Goal: Information Seeking & Learning: Learn about a topic

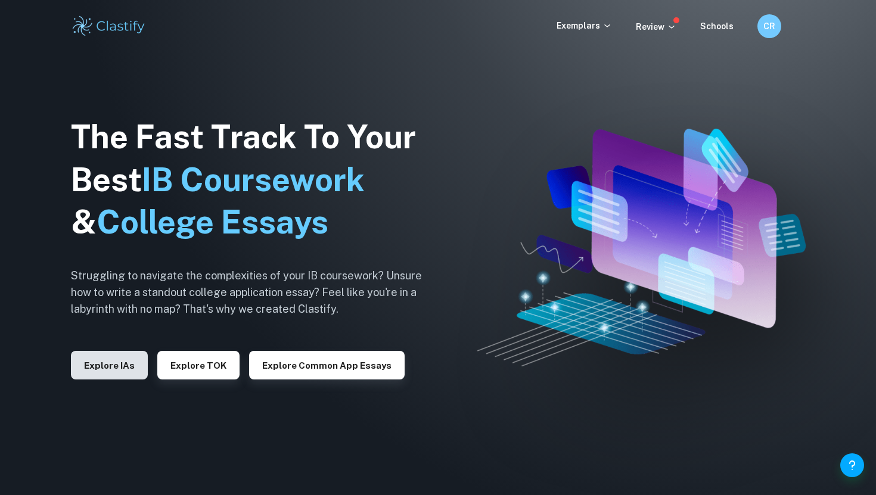
click at [105, 361] on button "Explore IAs" at bounding box center [109, 365] width 77 height 29
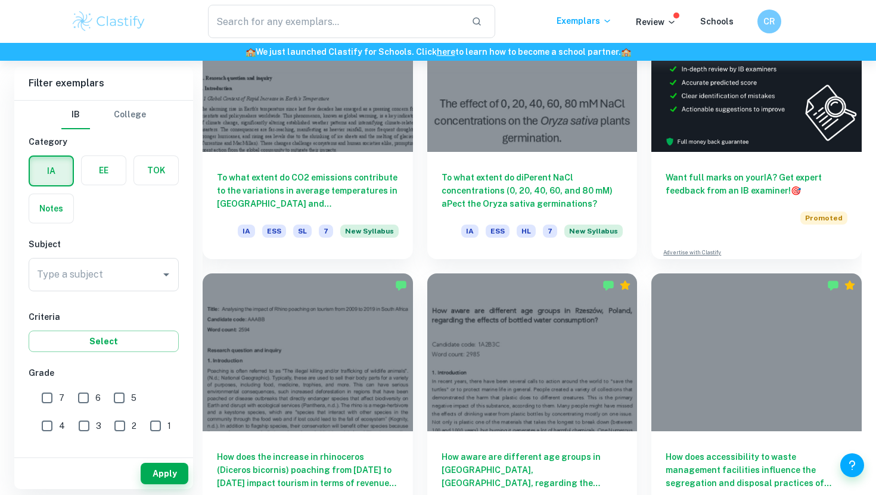
scroll to position [2, 0]
click at [113, 289] on div "Type a subject Type a subject" at bounding box center [104, 275] width 150 height 38
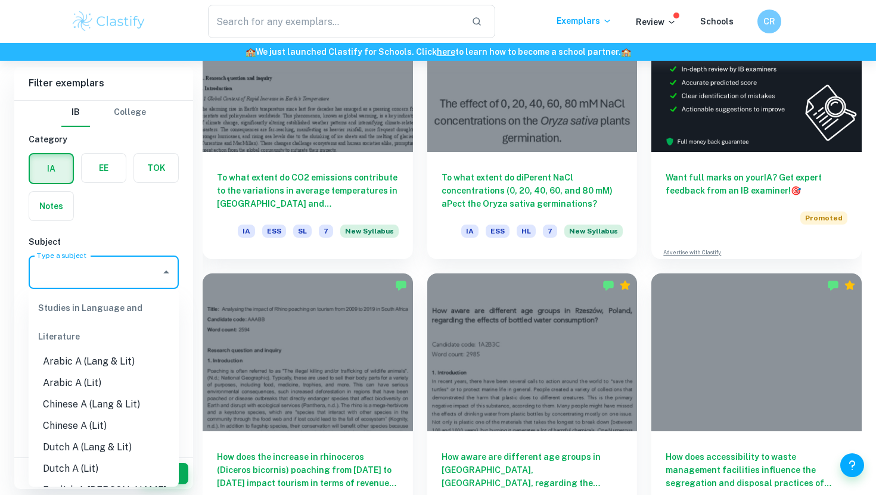
click at [113, 270] on input "Type a subject" at bounding box center [95, 272] width 122 height 23
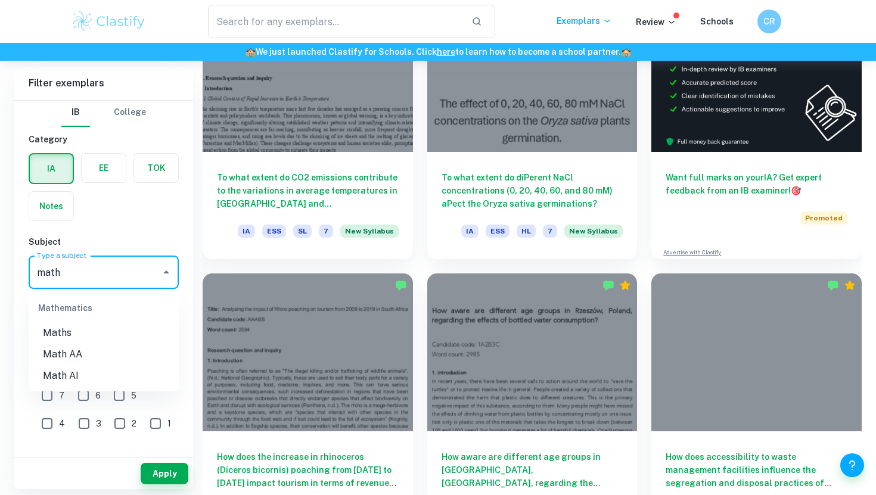
click at [78, 360] on li "Math AA" at bounding box center [104, 354] width 150 height 21
type input "Math AA"
click at [156, 472] on button "Apply" at bounding box center [165, 473] width 48 height 21
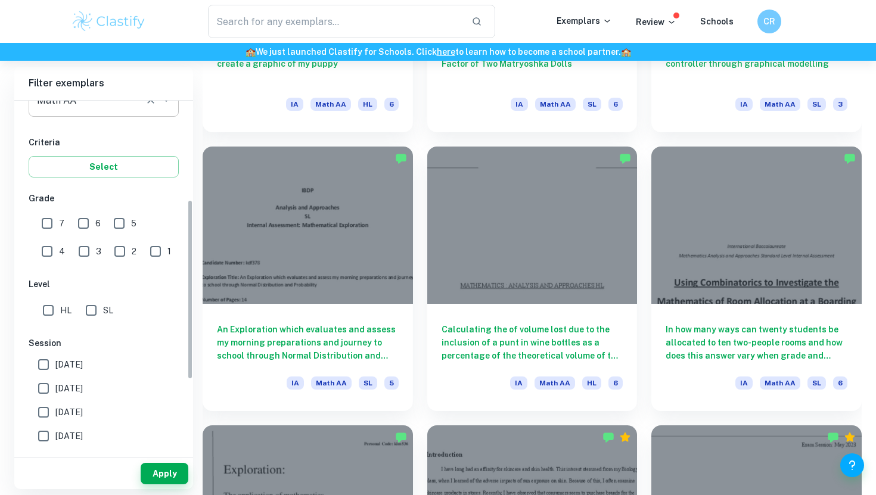
scroll to position [214, 0]
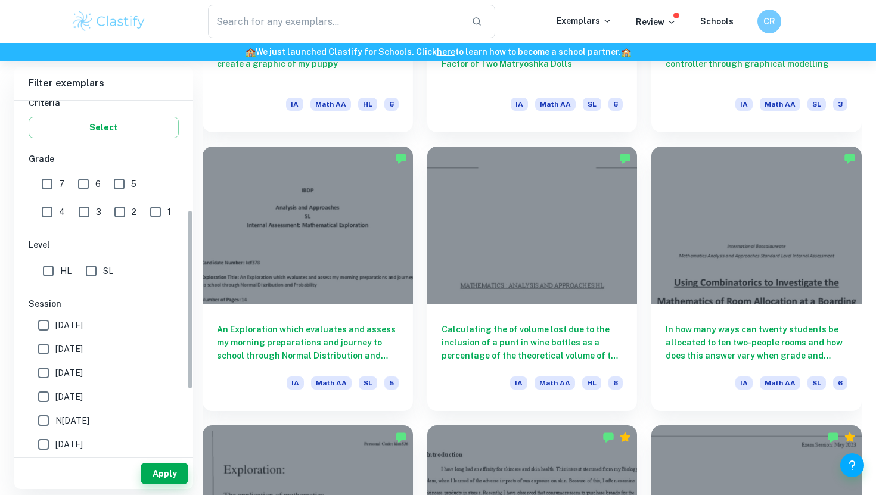
click at [91, 273] on input "SL" at bounding box center [91, 271] width 24 height 24
checkbox input "true"
click at [157, 472] on button "Apply" at bounding box center [165, 473] width 48 height 21
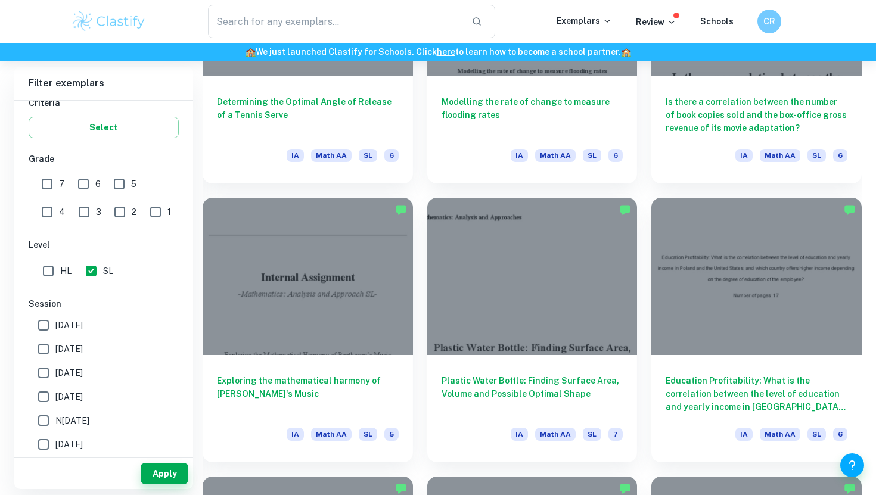
scroll to position [8601, 0]
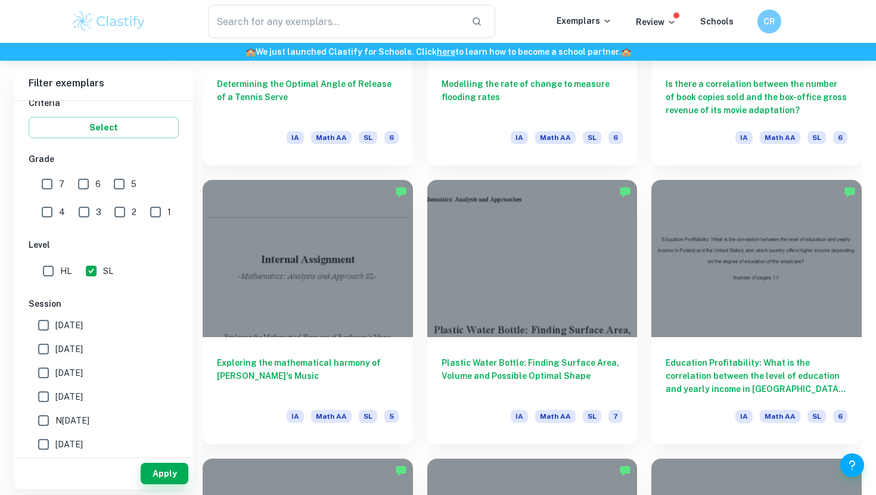
click at [529, 278] on div at bounding box center [532, 258] width 210 height 157
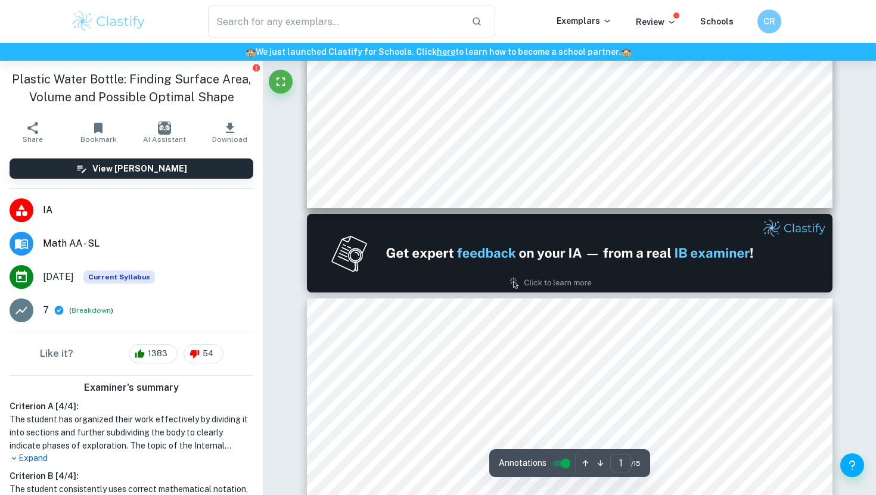
type input "2"
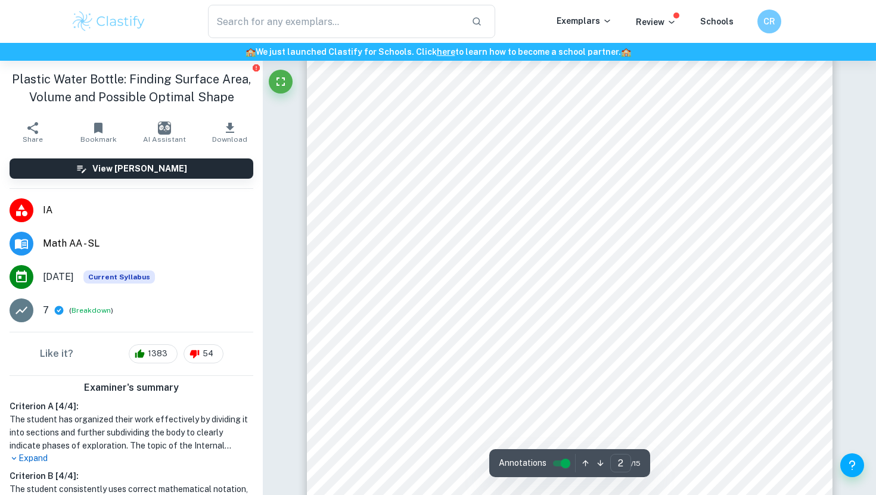
scroll to position [860, 0]
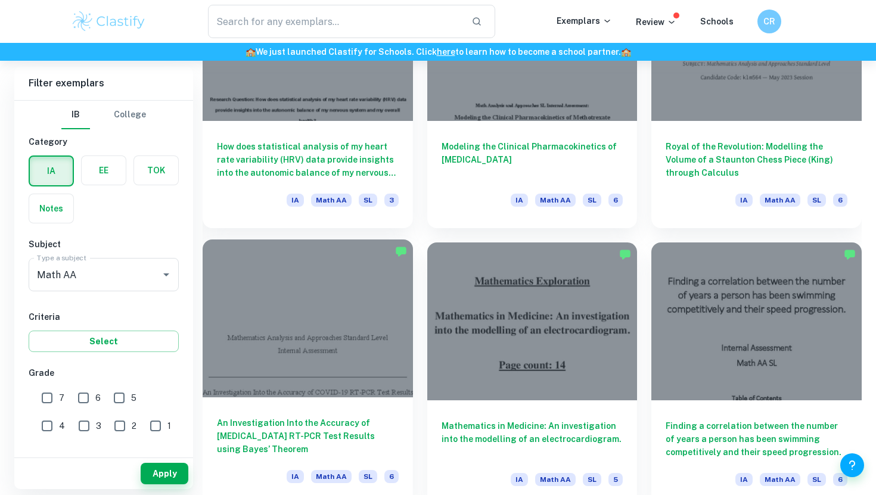
scroll to position [2700, 0]
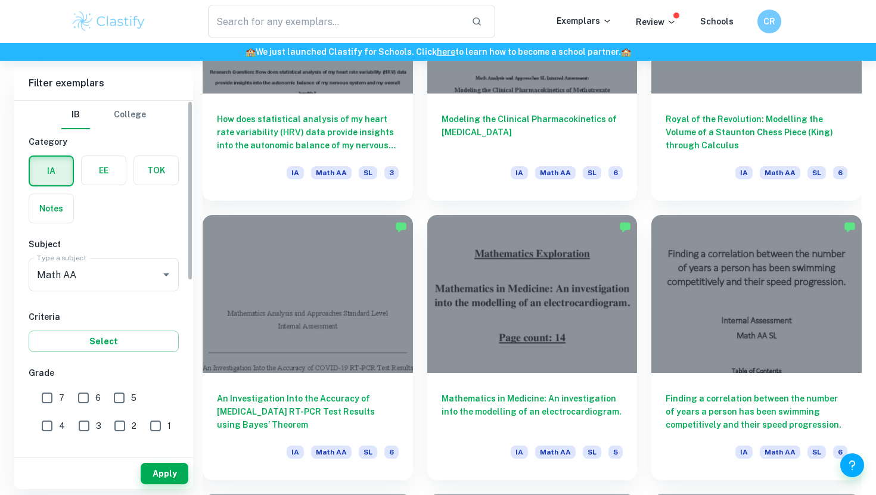
click at [45, 398] on input "7" at bounding box center [47, 398] width 24 height 24
checkbox input "true"
click at [82, 399] on input "6" at bounding box center [84, 398] width 24 height 24
checkbox input "true"
click at [159, 466] on button "Apply" at bounding box center [165, 473] width 48 height 21
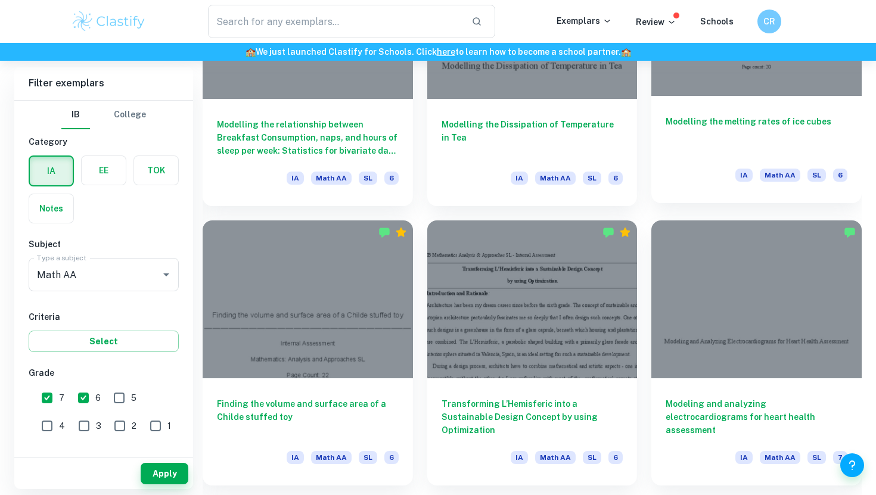
scroll to position [1021, 0]
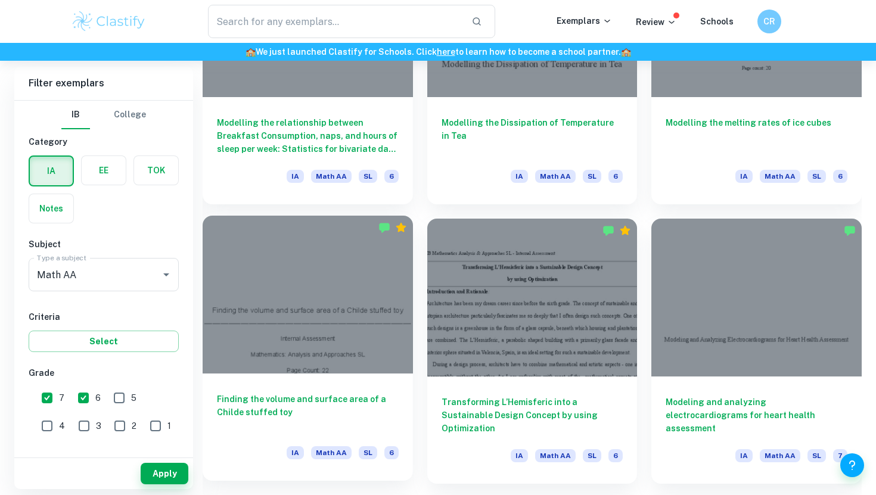
click at [334, 340] on div at bounding box center [308, 294] width 210 height 157
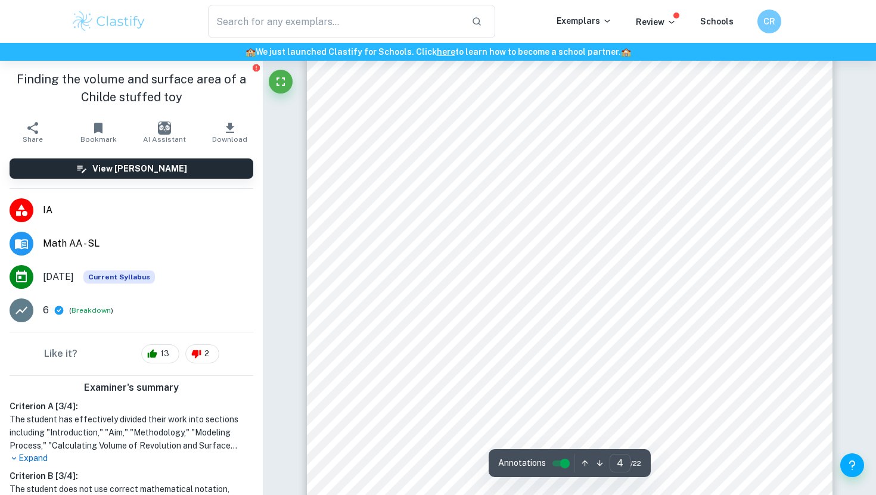
scroll to position [2254, 0]
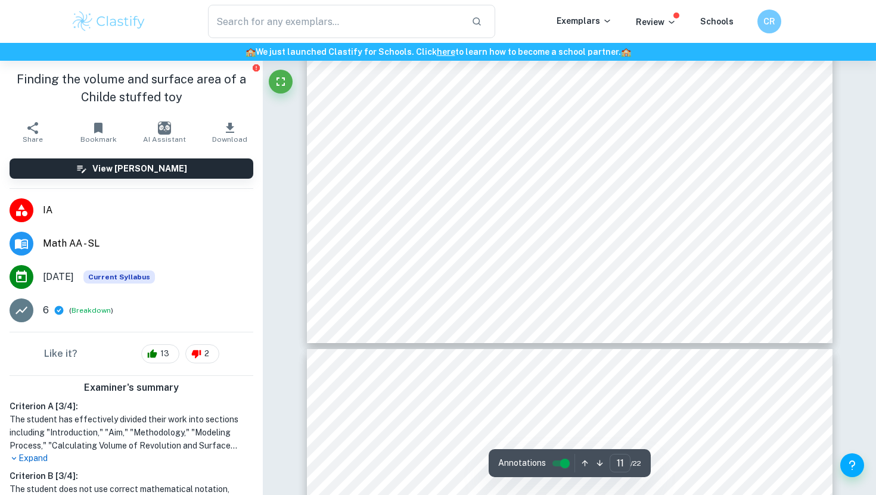
type input "12"
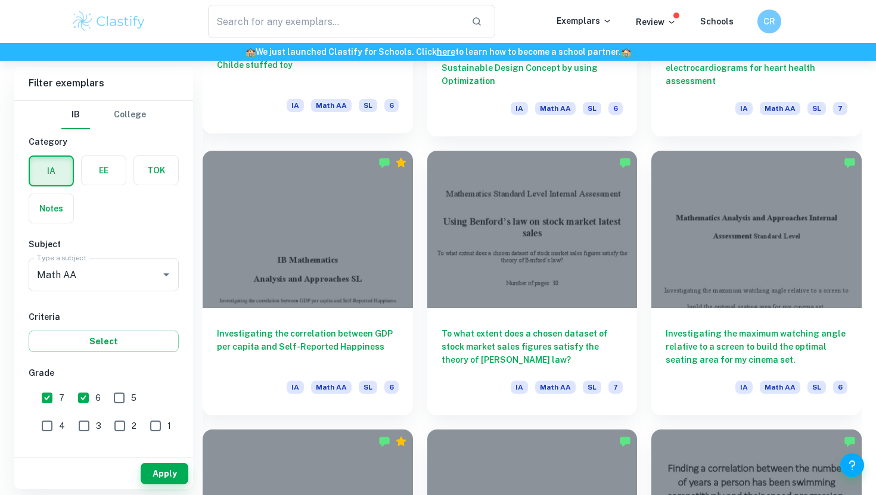
scroll to position [1368, 0]
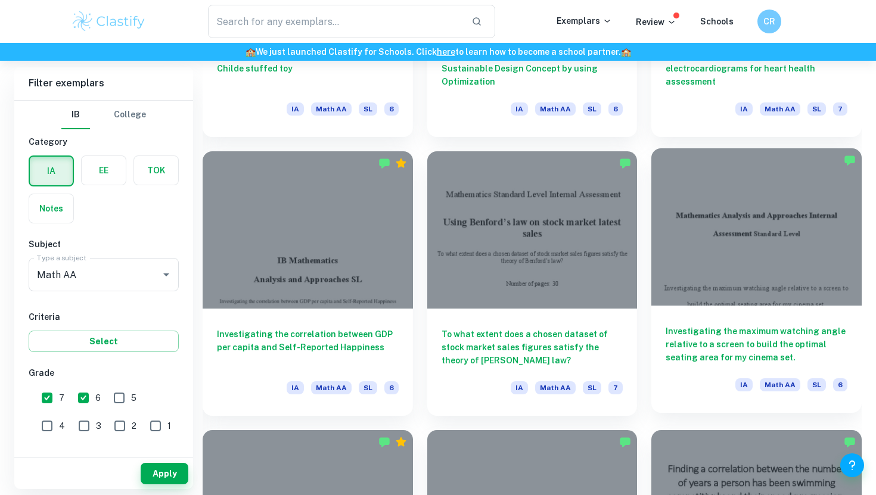
click at [736, 216] on div at bounding box center [757, 226] width 210 height 157
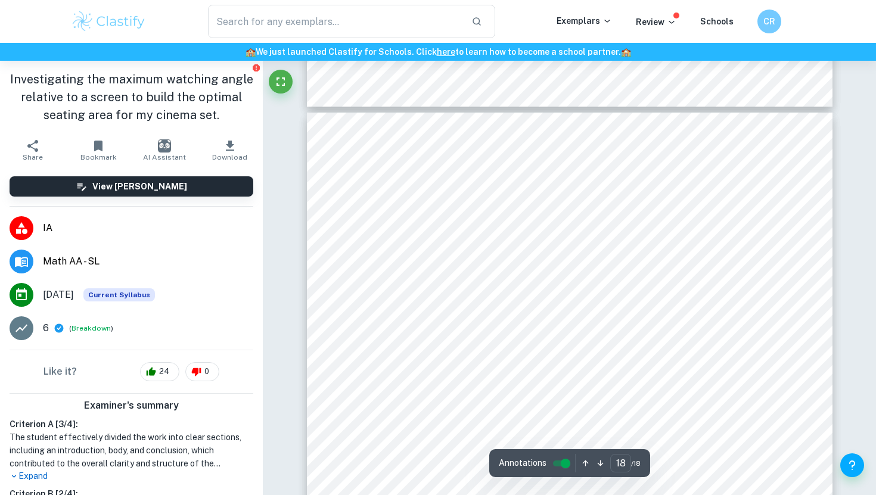
type input "17"
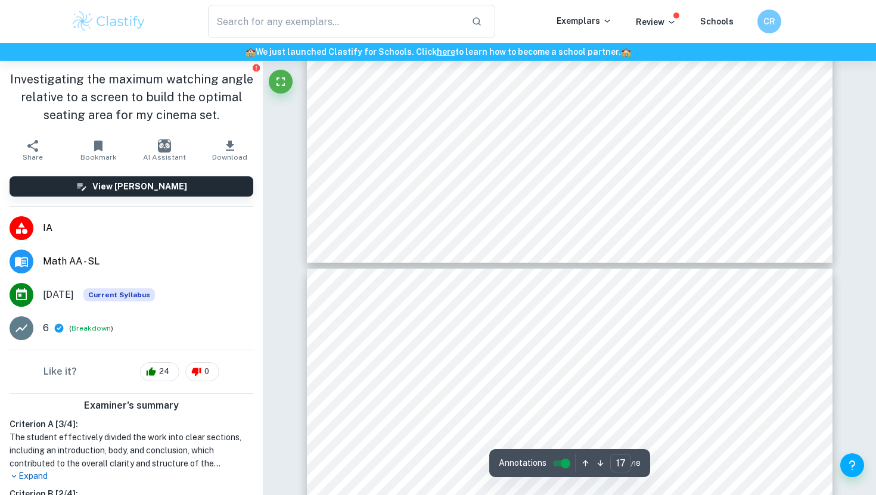
scroll to position [12620, 0]
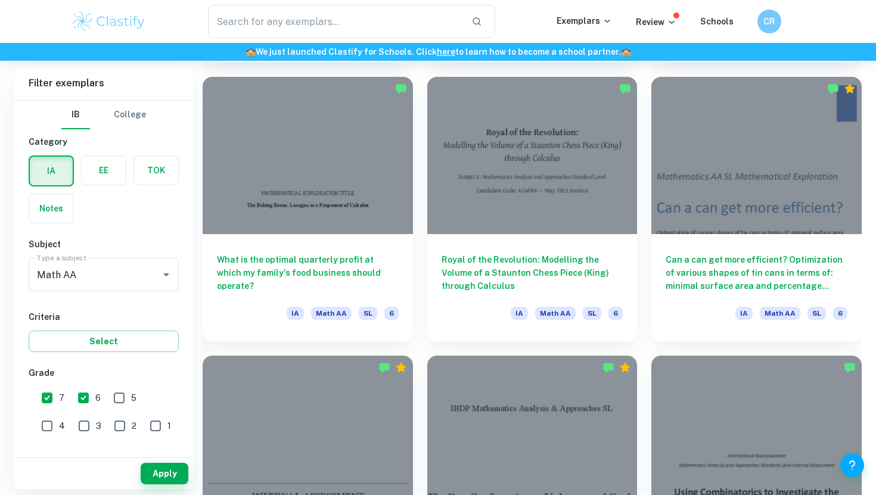
scroll to position [1992, 0]
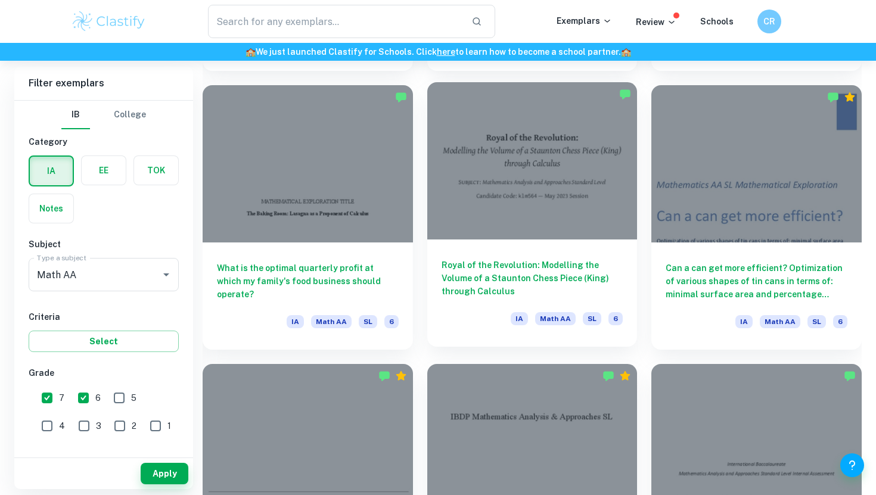
click at [526, 213] on div at bounding box center [532, 160] width 210 height 157
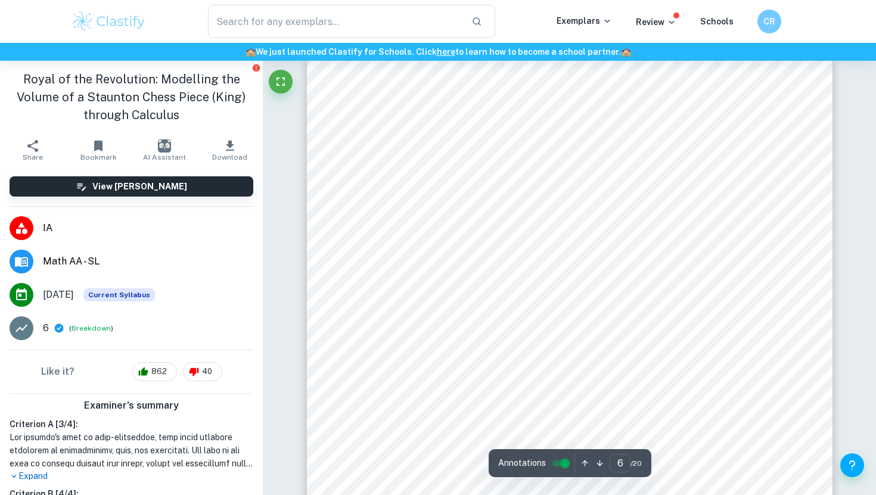
scroll to position [3528, 0]
type input "7"
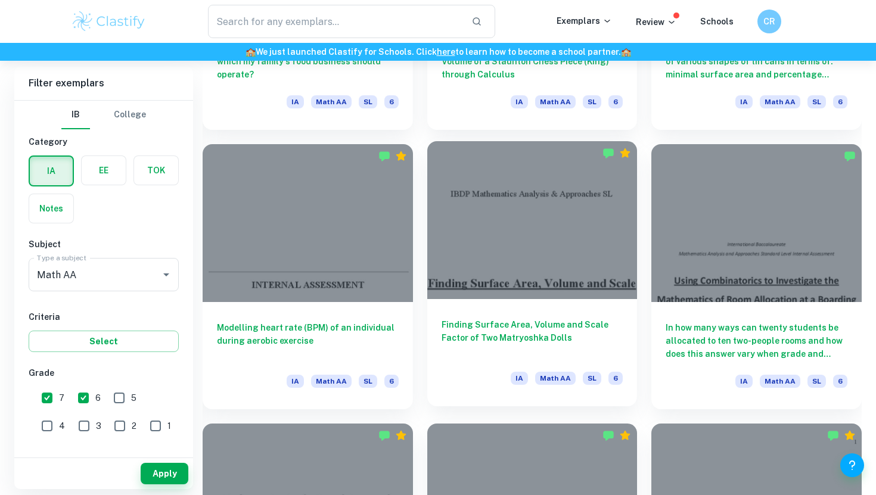
scroll to position [2209, 0]
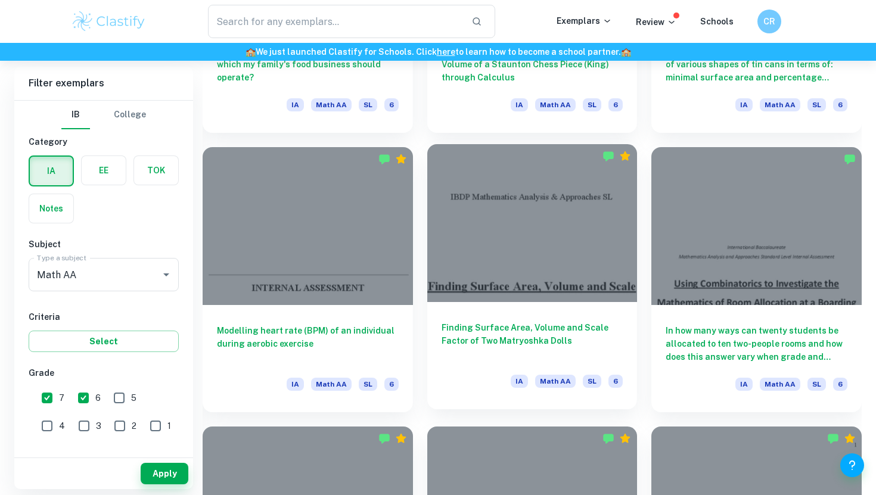
click at [476, 337] on h6 "Finding Surface Area, Volume and Scale Factor of Two Matryoshka Dolls" at bounding box center [533, 340] width 182 height 39
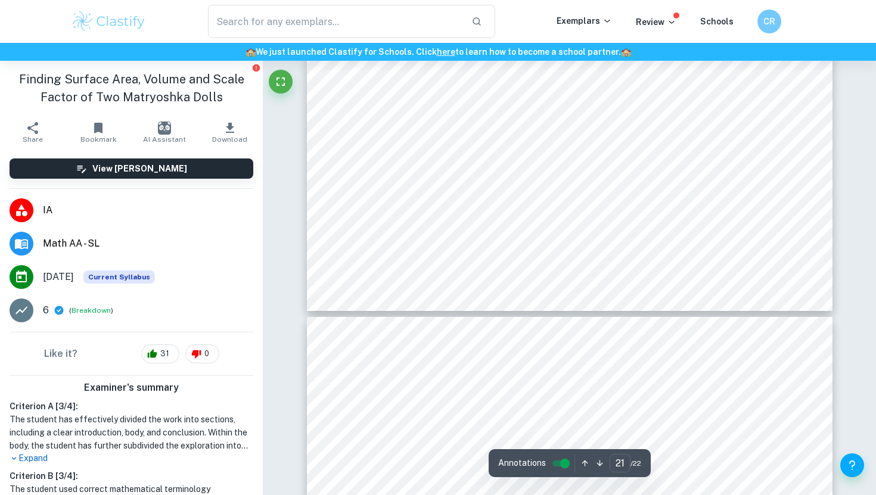
type input "22"
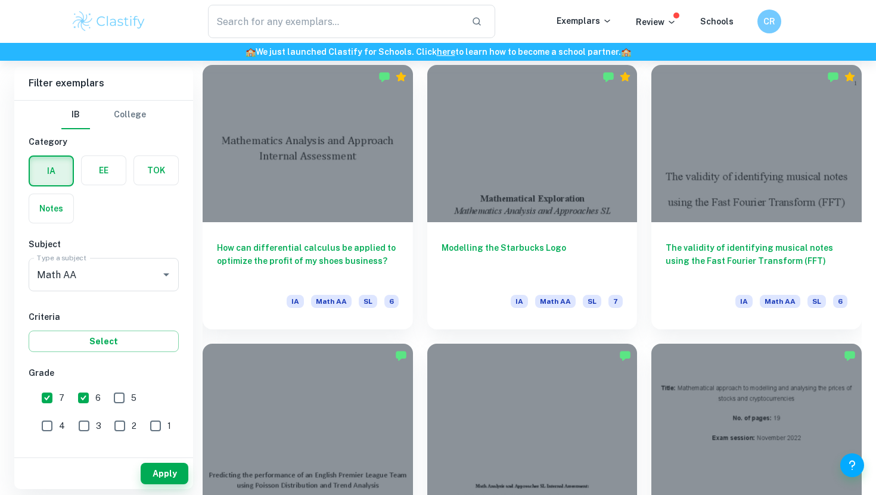
scroll to position [2577, 0]
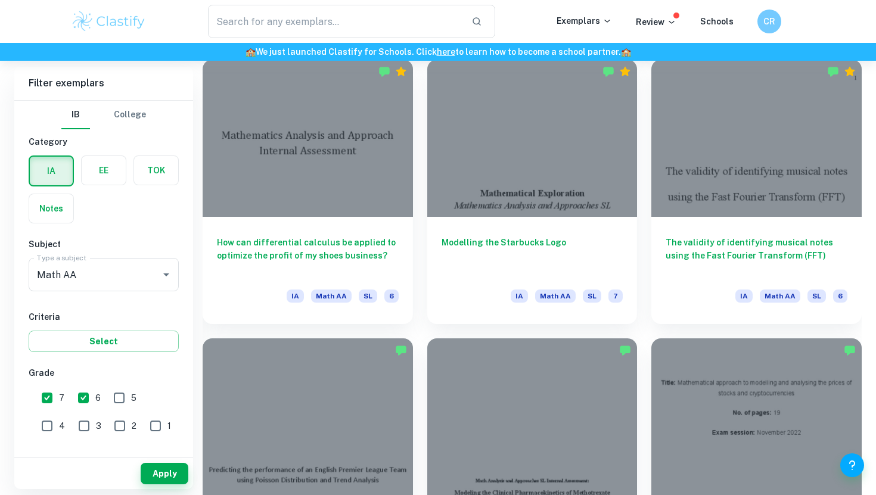
click at [570, 194] on div at bounding box center [532, 138] width 210 height 157
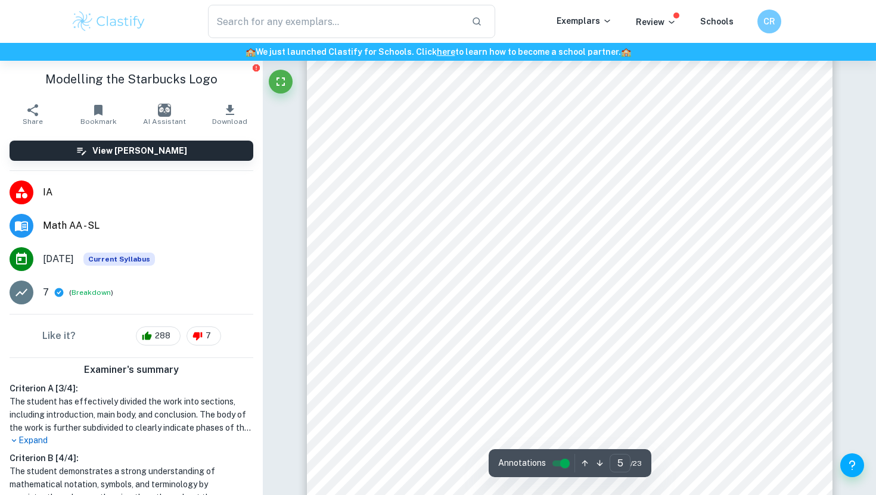
scroll to position [3303, 0]
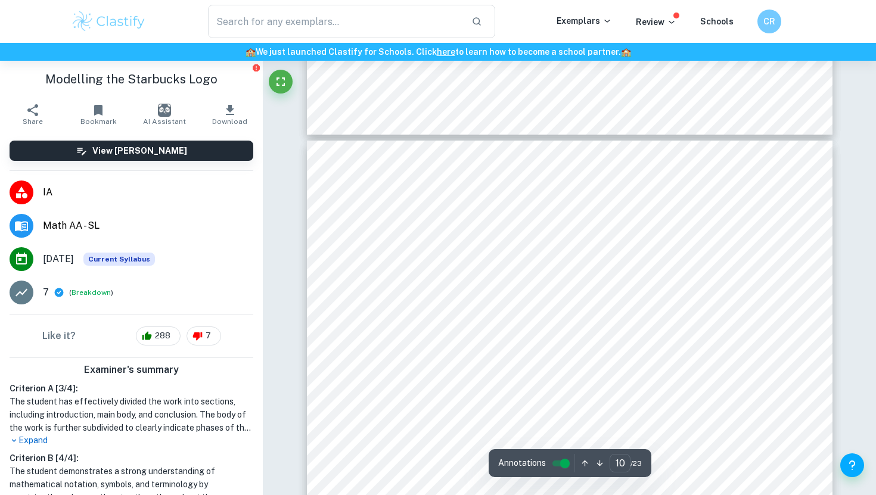
type input "9"
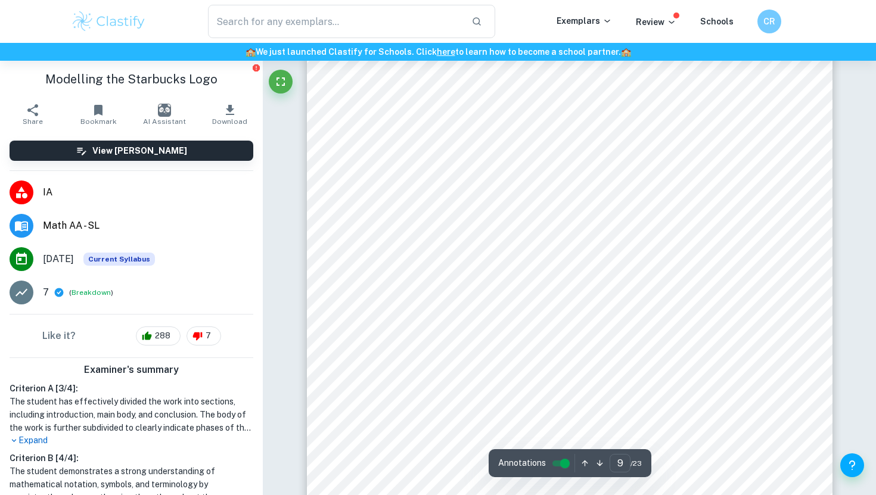
scroll to position [6312, 0]
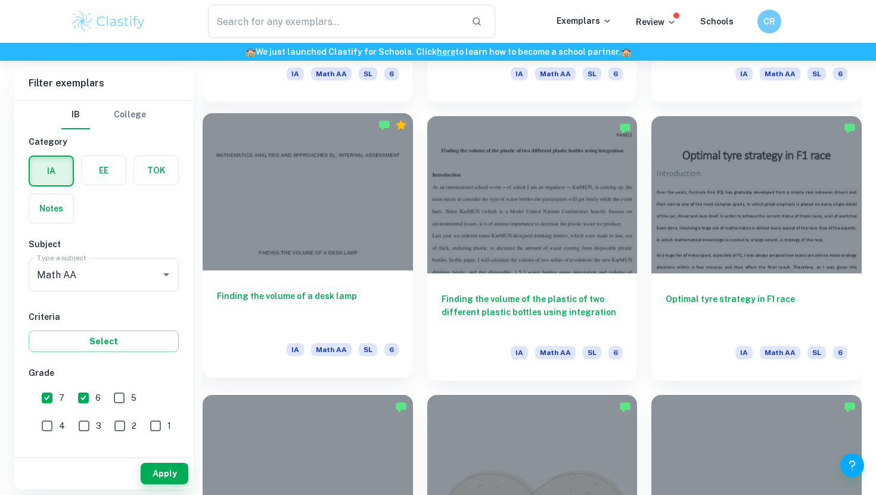
scroll to position [3641, 0]
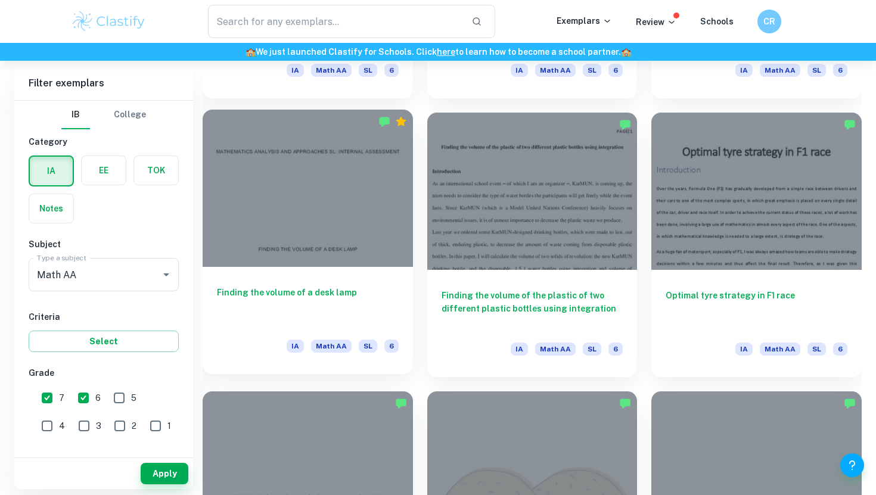
click at [385, 212] on div at bounding box center [308, 188] width 210 height 157
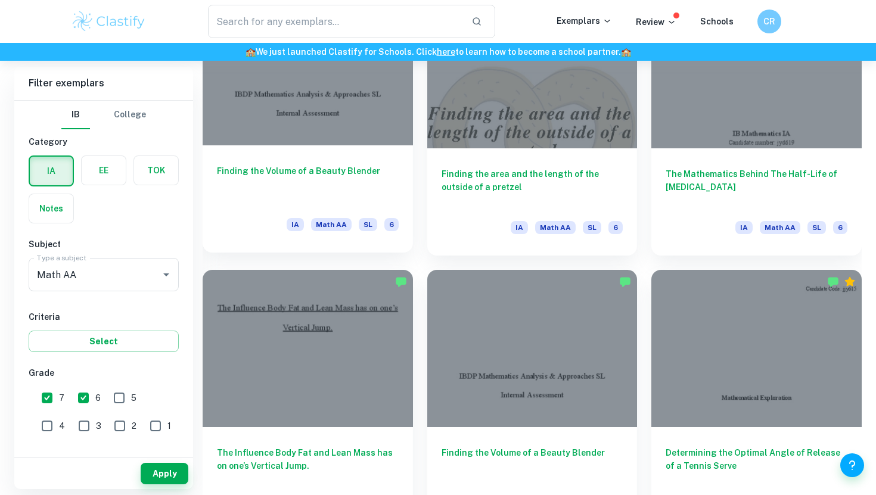
scroll to position [4037, 0]
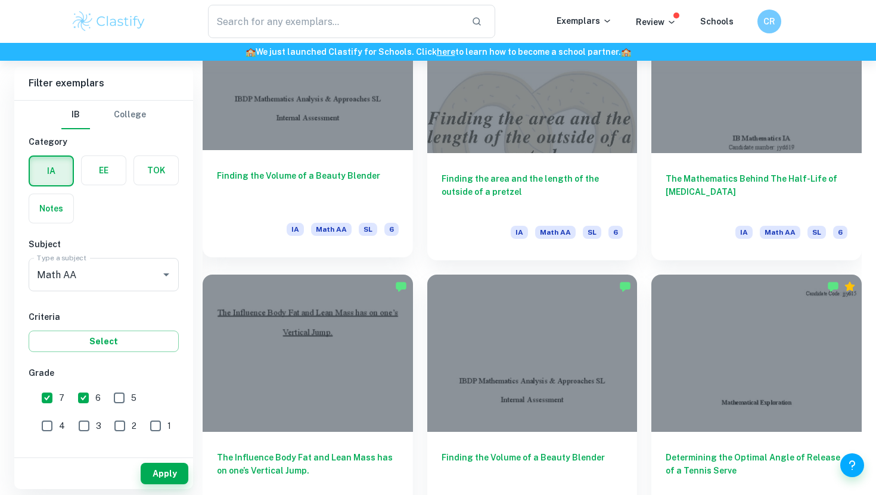
click at [290, 153] on div "Finding the Volume of a Beauty Blender IA Math AA SL 6" at bounding box center [308, 203] width 210 height 107
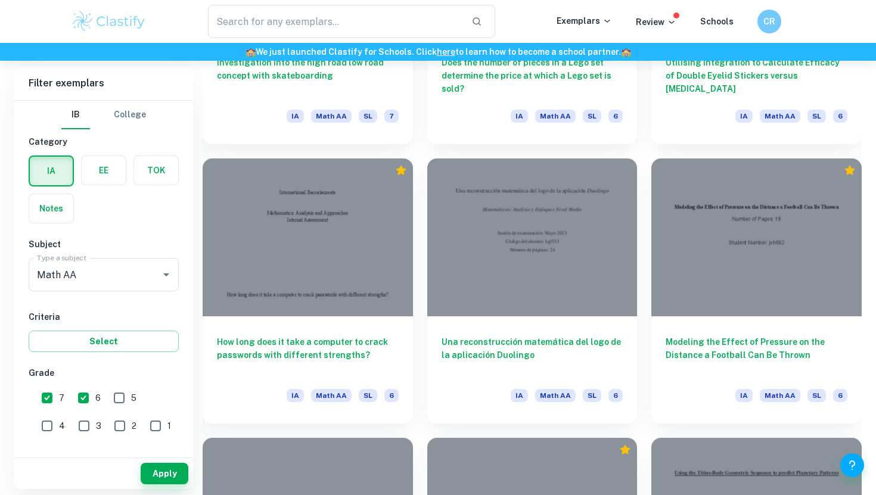
scroll to position [6827, 0]
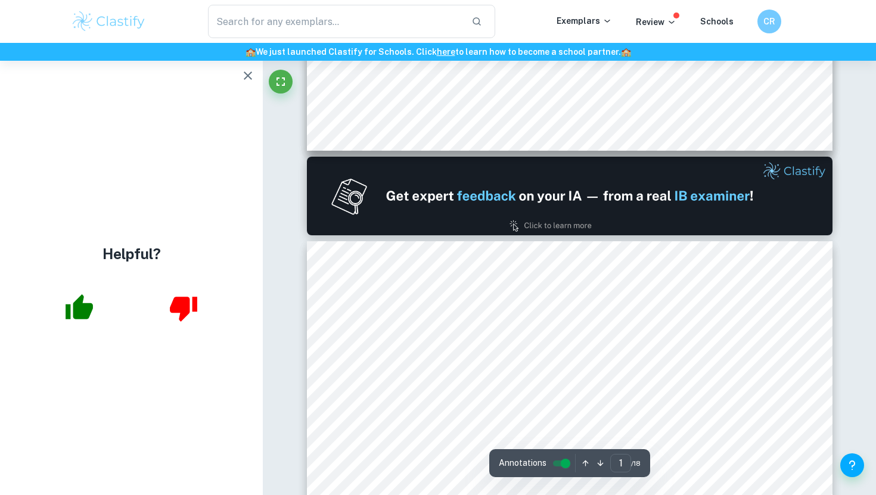
type input "2"
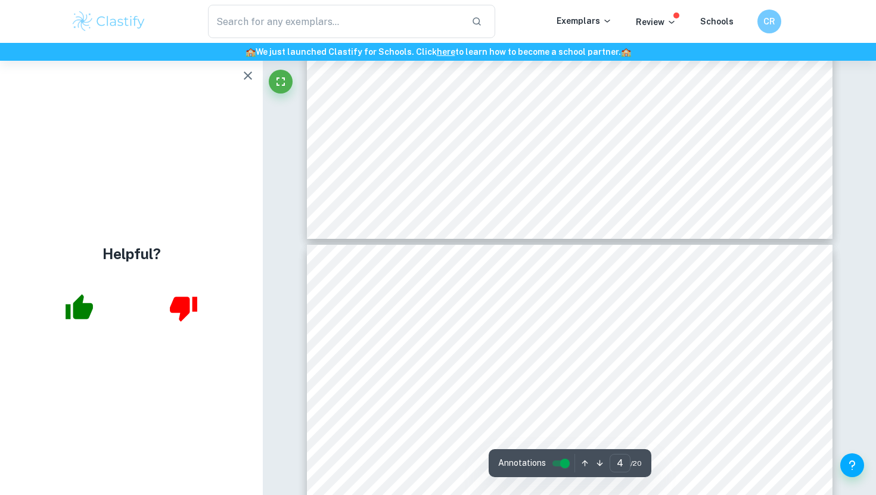
type input "5"
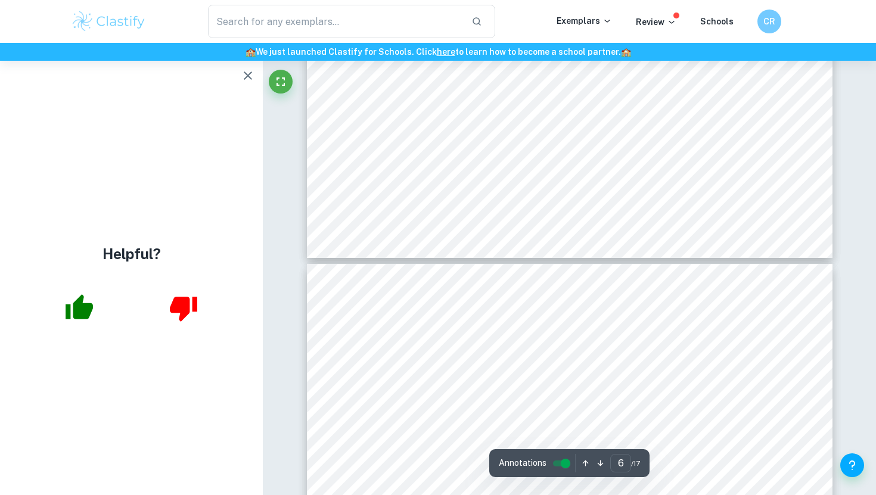
type input "7"
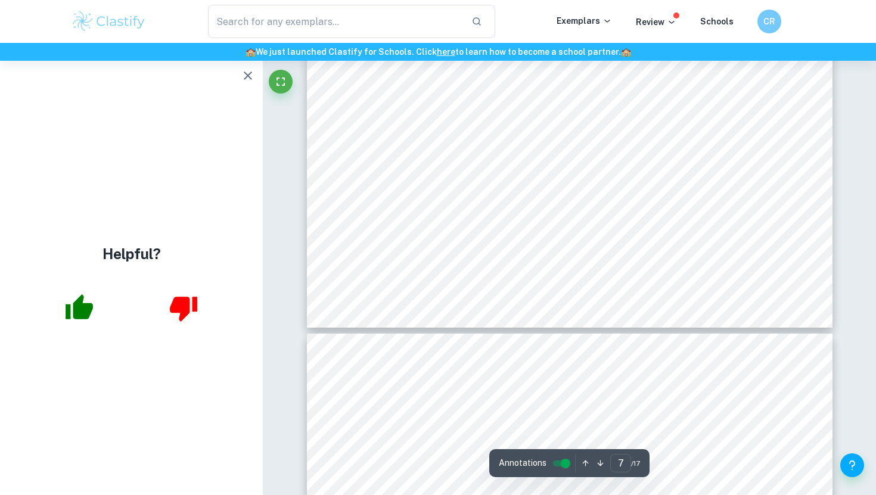
scroll to position [4654, 0]
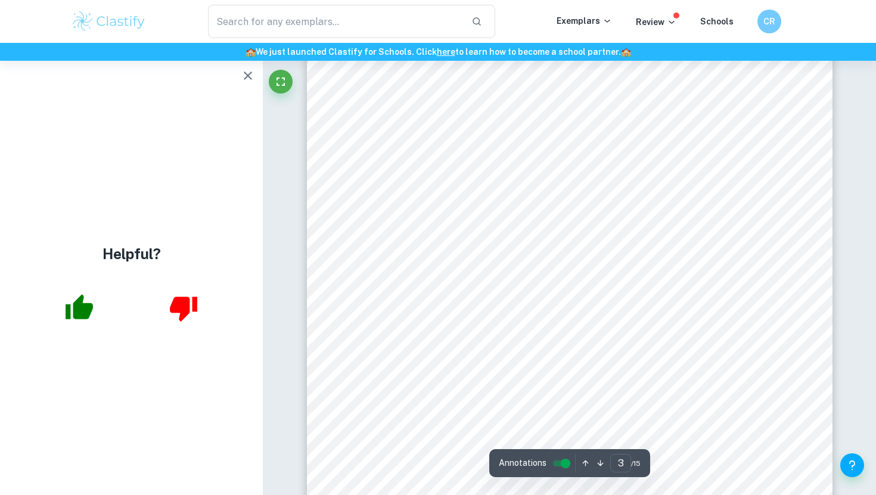
scroll to position [1672, 0]
click at [233, 73] on div "Helpful?" at bounding box center [131, 278] width 263 height 435
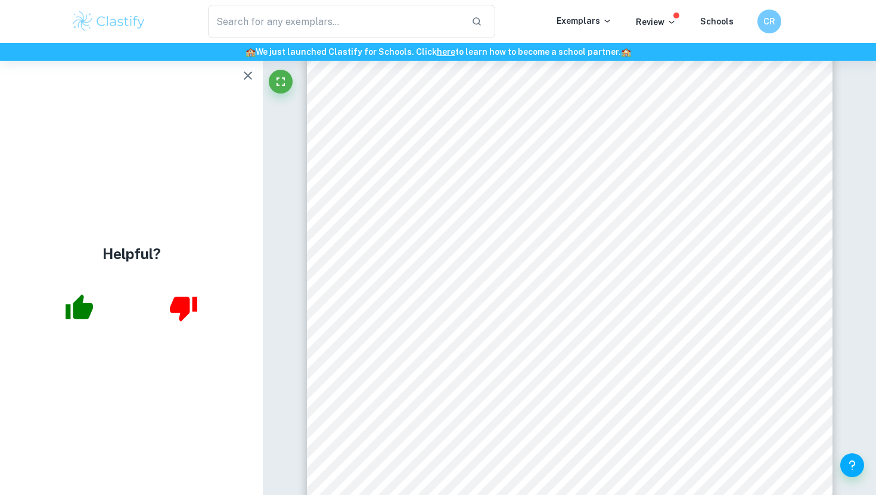
click at [249, 74] on icon "button" at bounding box center [248, 76] width 8 height 8
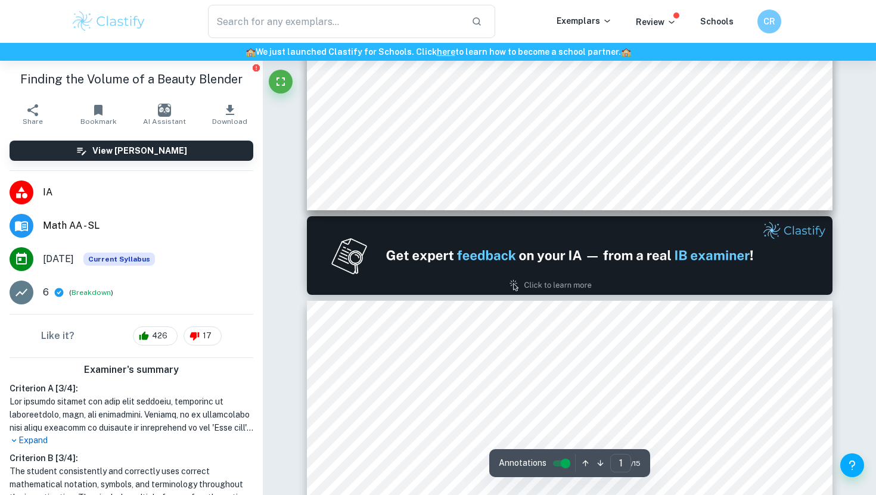
scroll to position [0, 0]
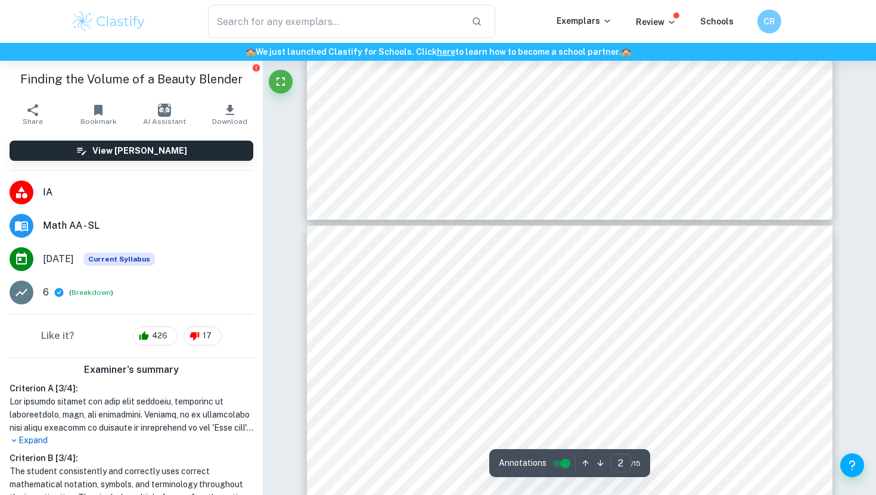
type input "3"
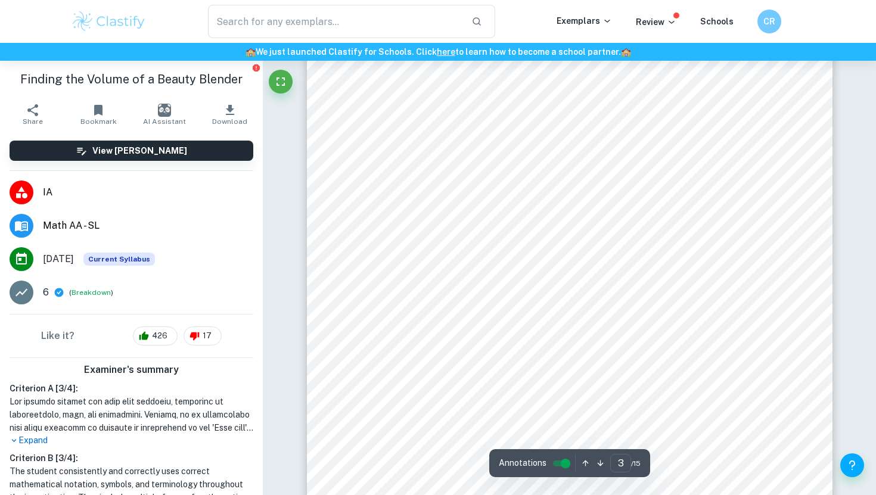
scroll to position [1589, 0]
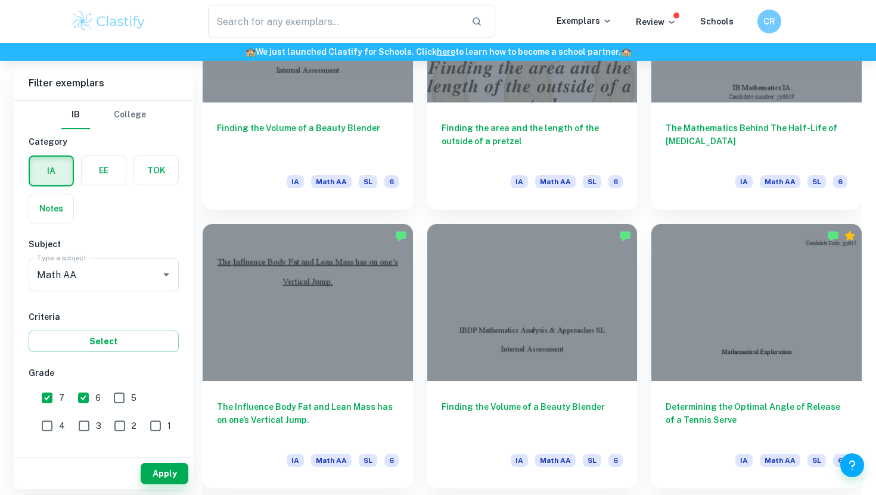
scroll to position [4092, 0]
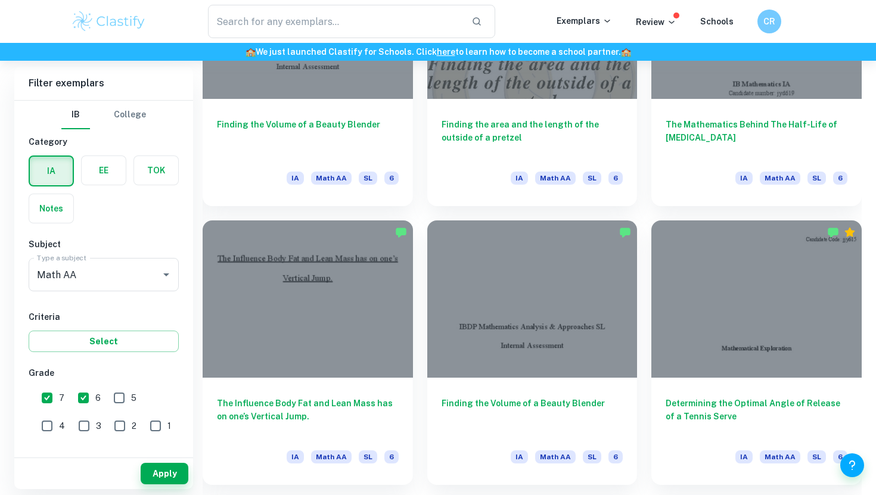
click at [503, 353] on div at bounding box center [532, 299] width 210 height 157
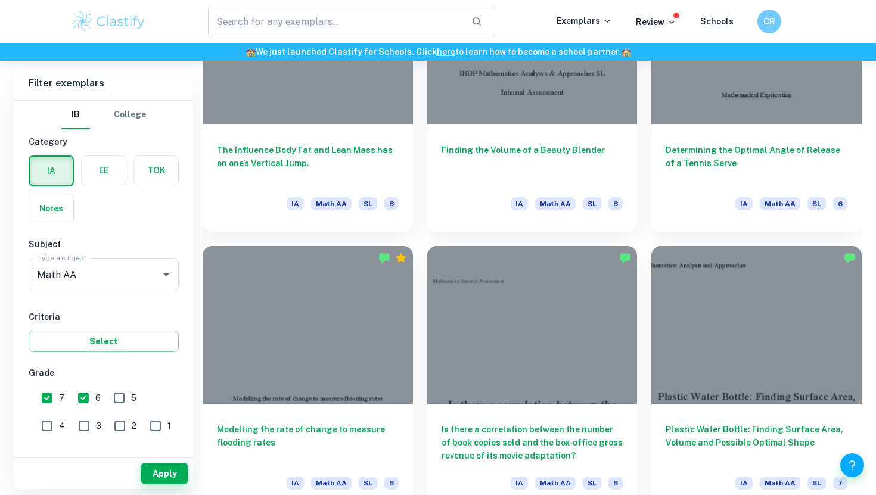
scroll to position [4332, 0]
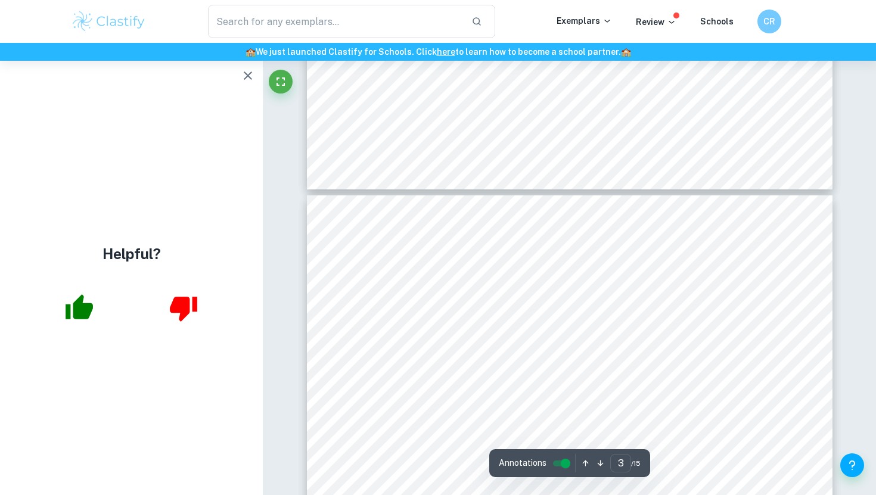
scroll to position [1455, 0]
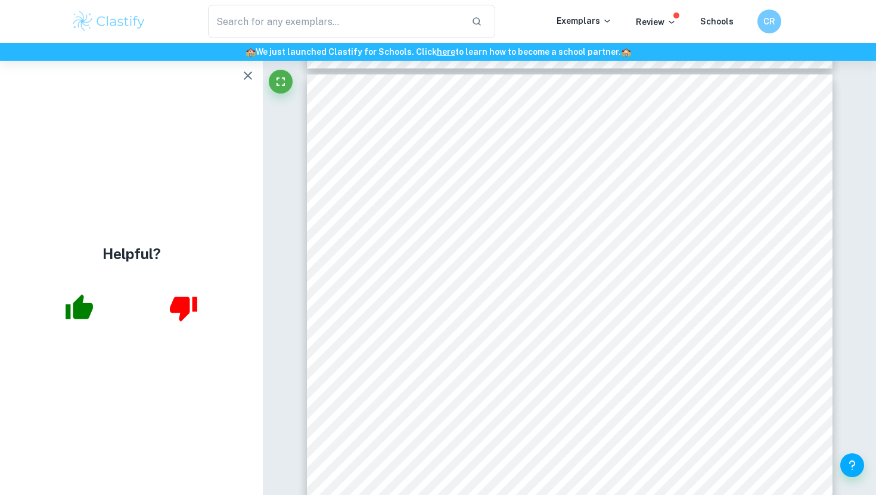
click at [244, 84] on button "button" at bounding box center [248, 76] width 24 height 24
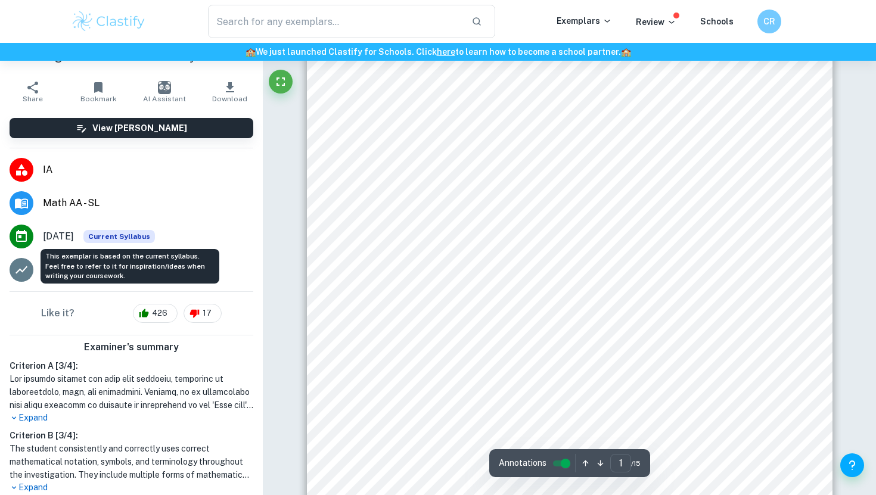
scroll to position [25, 0]
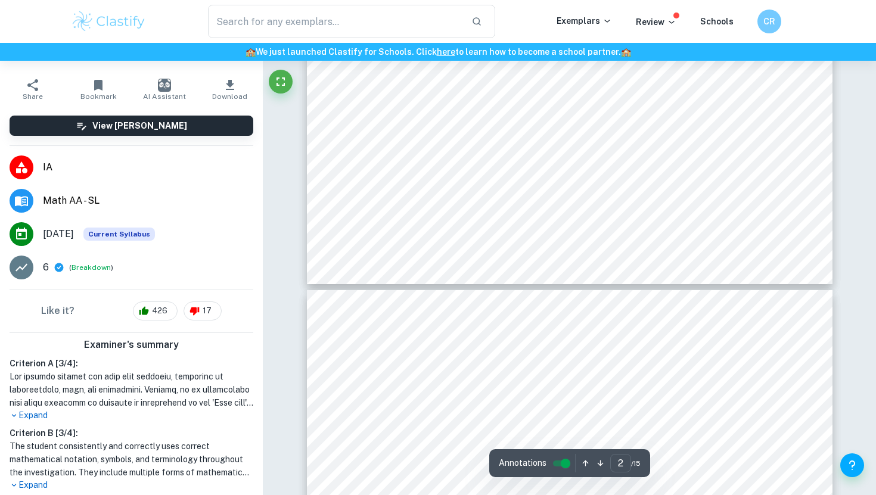
type input "3"
